Goal: Obtain resource: Download file/media

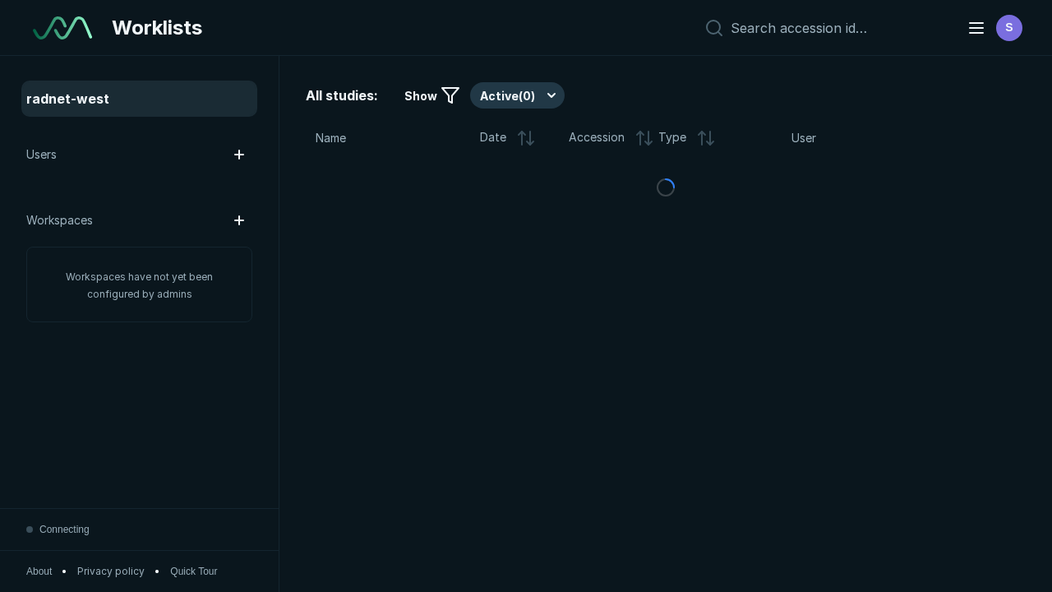
scroll to position [4490, 6849]
